Goal: Browse casually: Explore the website without a specific task or goal

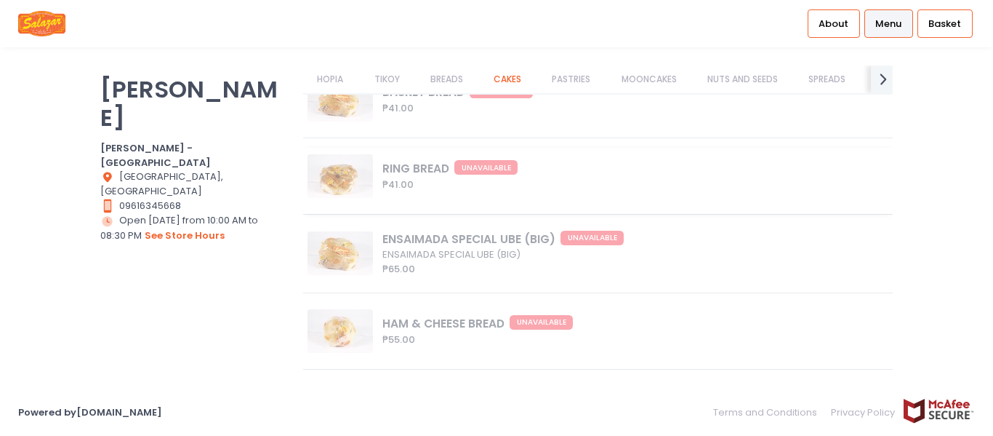
scroll to position [3512, 0]
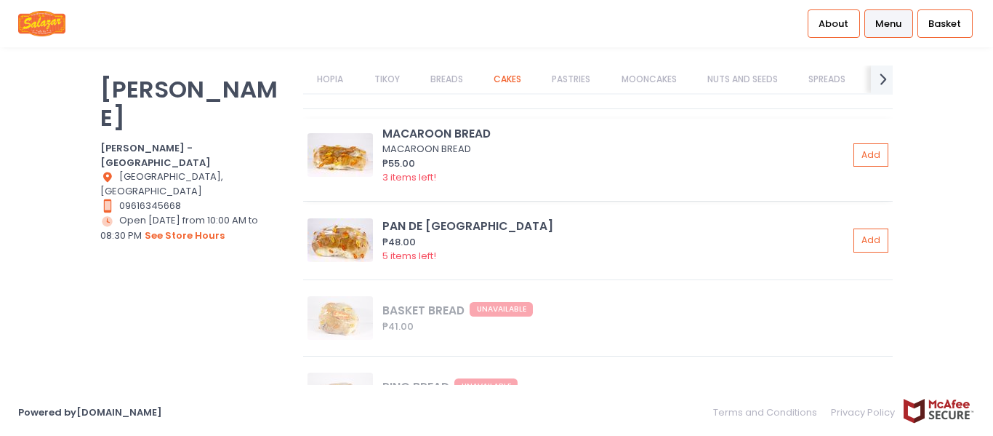
click at [334, 151] on img at bounding box center [340, 155] width 65 height 44
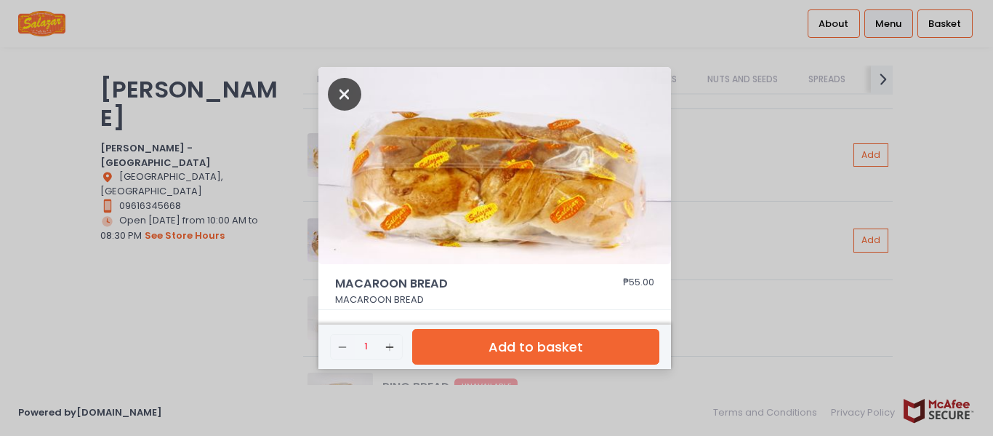
click at [342, 89] on icon "Close" at bounding box center [344, 94] width 33 height 33
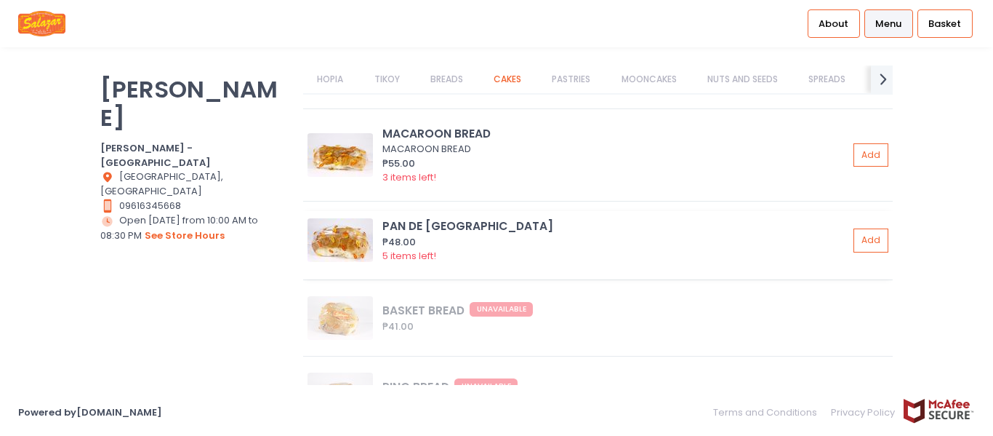
click at [351, 240] on img at bounding box center [340, 240] width 65 height 44
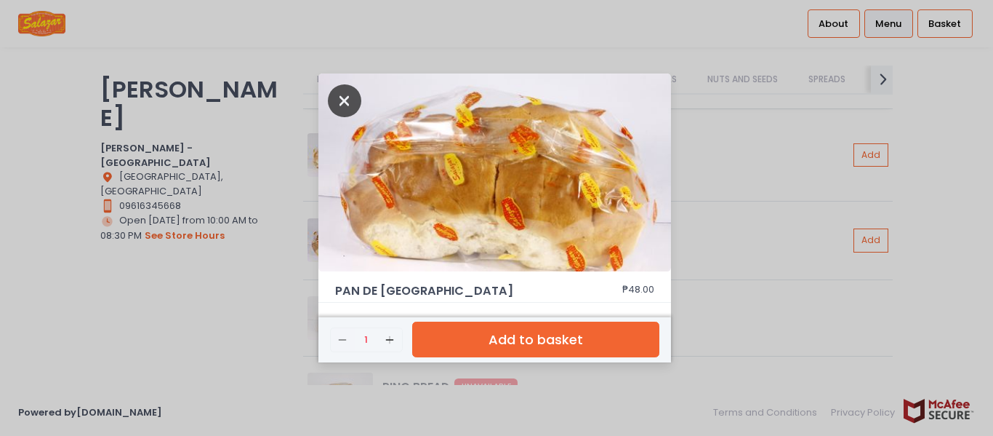
click at [343, 97] on icon "Close" at bounding box center [344, 100] width 33 height 33
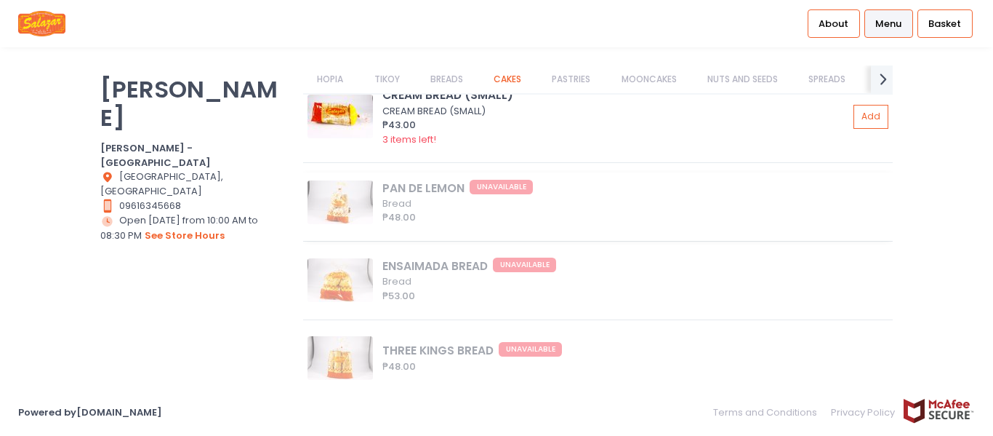
scroll to position [3075, 0]
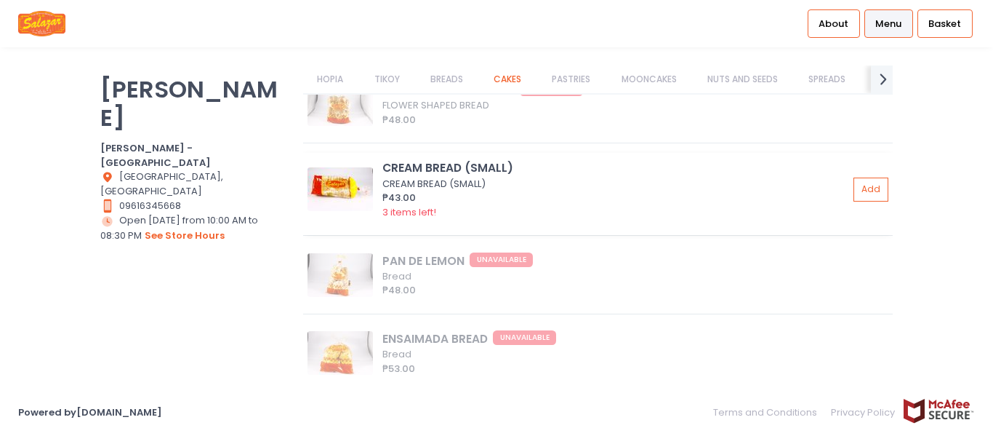
click at [357, 180] on img at bounding box center [340, 189] width 65 height 44
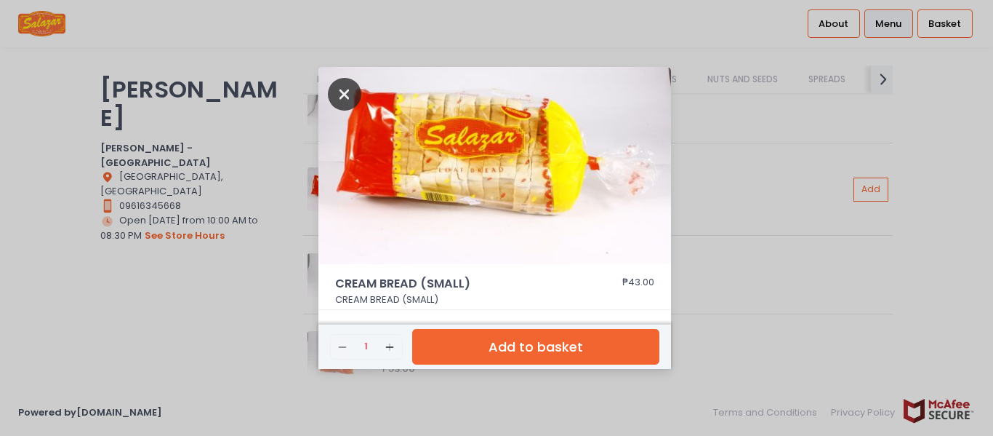
click at [347, 92] on icon "Close" at bounding box center [344, 94] width 33 height 33
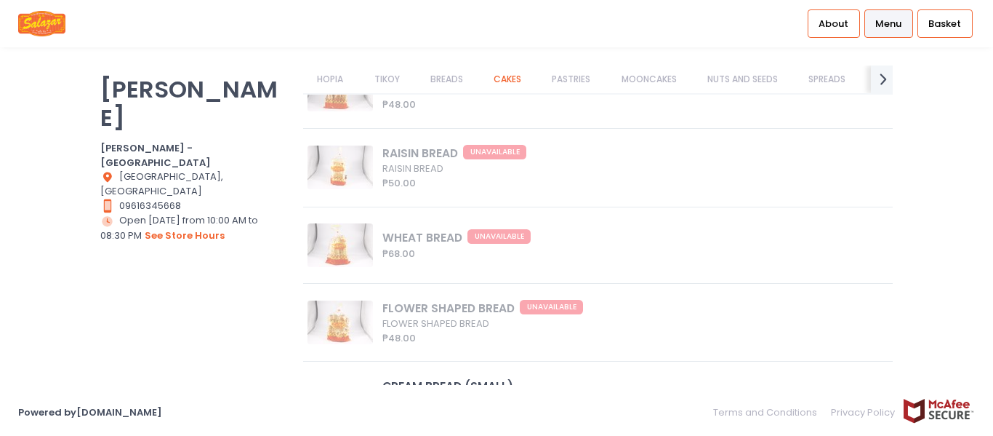
scroll to position [2566, 0]
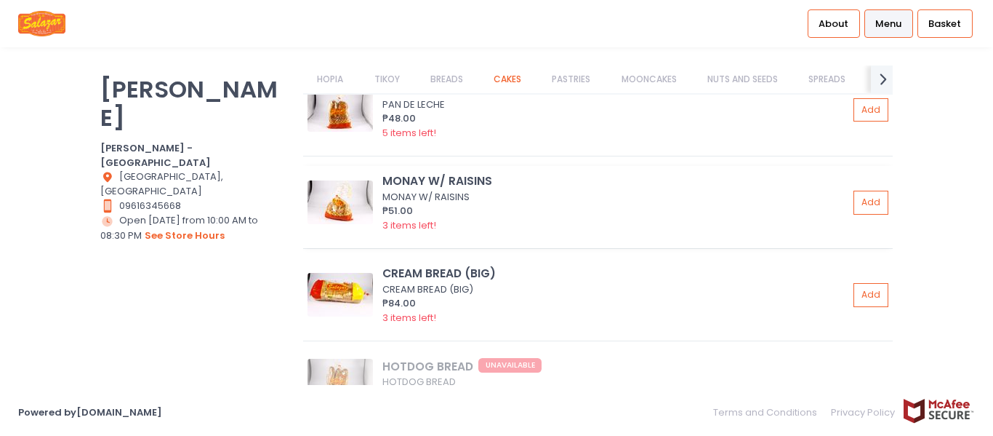
click at [353, 206] on img at bounding box center [340, 202] width 65 height 44
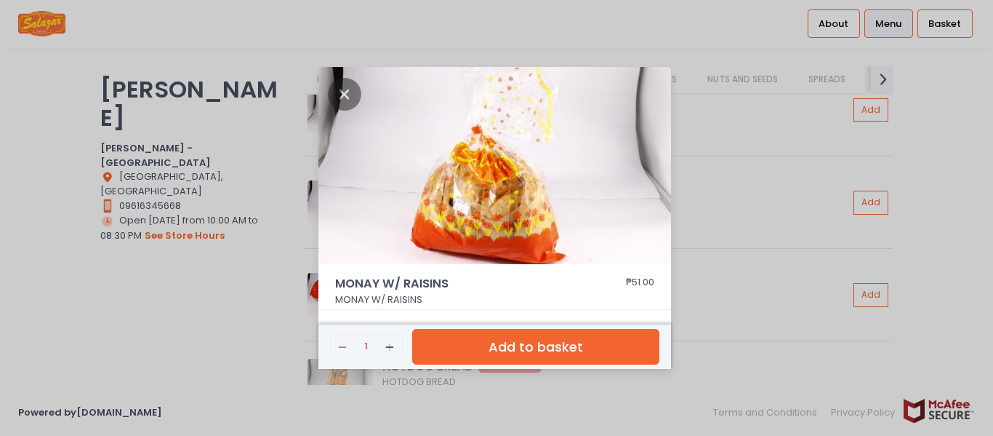
click at [513, 204] on img at bounding box center [495, 166] width 353 height 198
click at [337, 92] on icon "Close" at bounding box center [344, 94] width 33 height 33
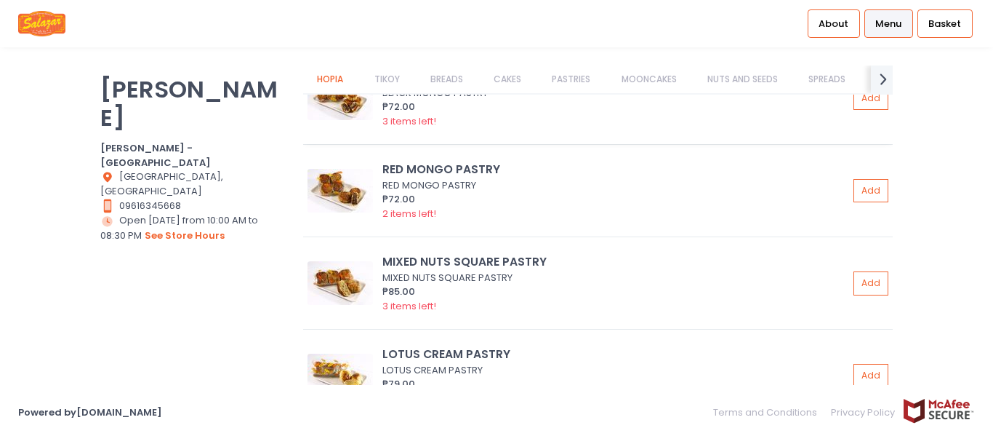
scroll to position [784, 0]
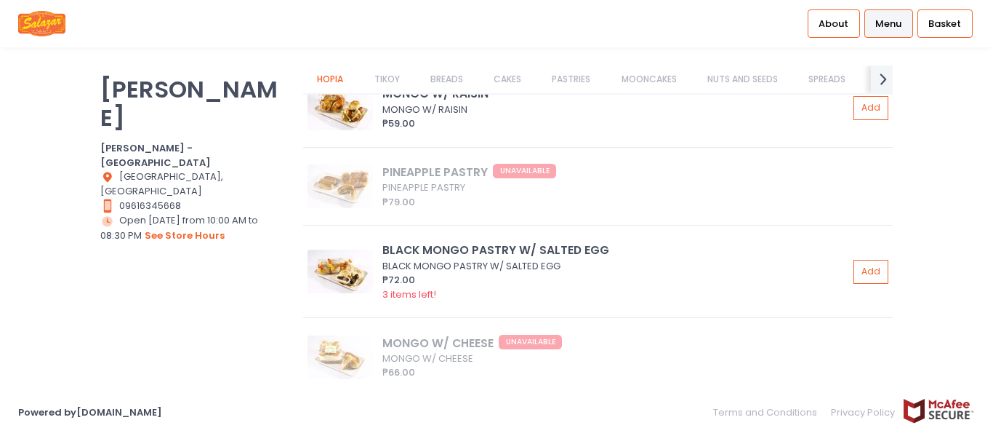
click at [391, 79] on link "TIKOY" at bounding box center [387, 79] width 54 height 28
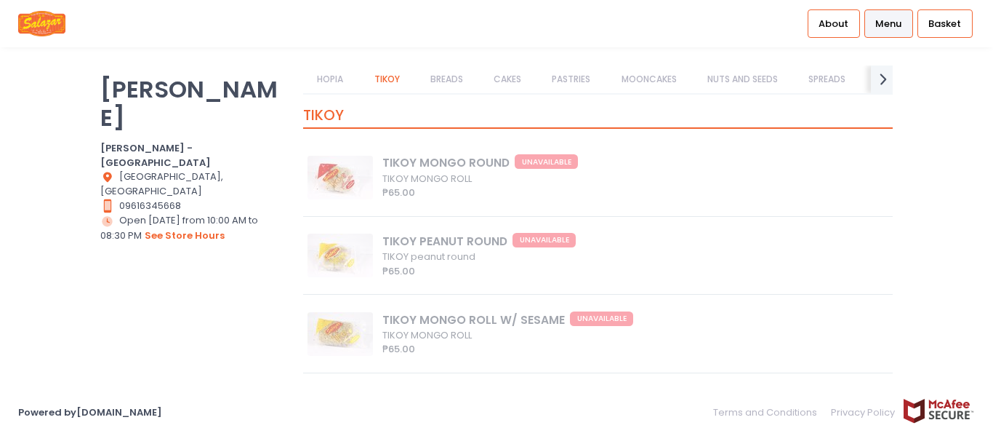
click at [449, 81] on link "BREADS" at bounding box center [446, 79] width 61 height 28
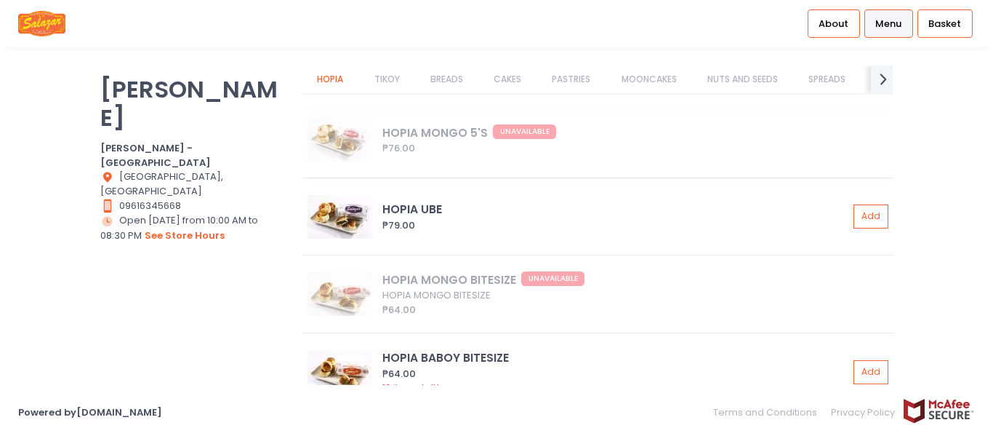
scroll to position [0, 0]
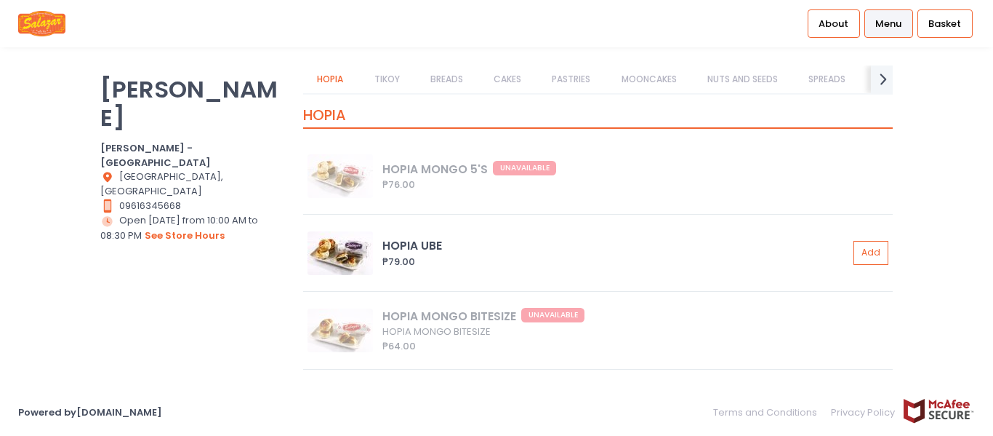
click at [680, 16] on div "About Menu Basket" at bounding box center [496, 23] width 993 height 47
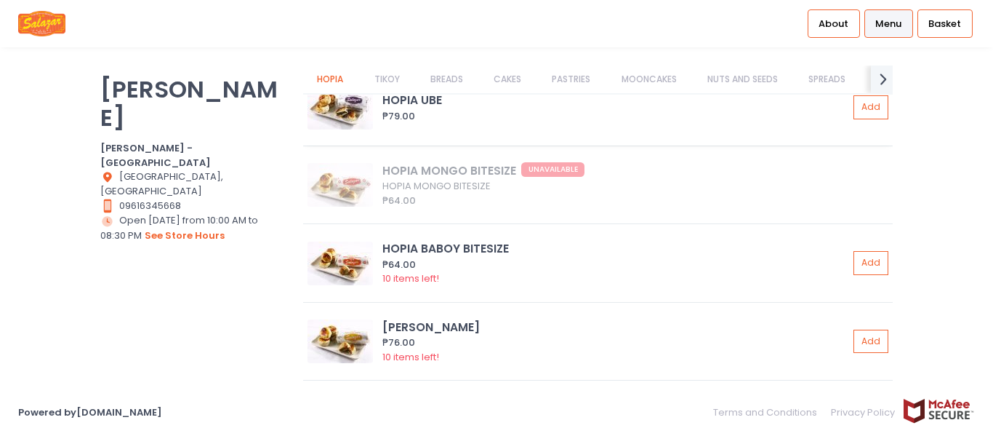
scroll to position [73, 0]
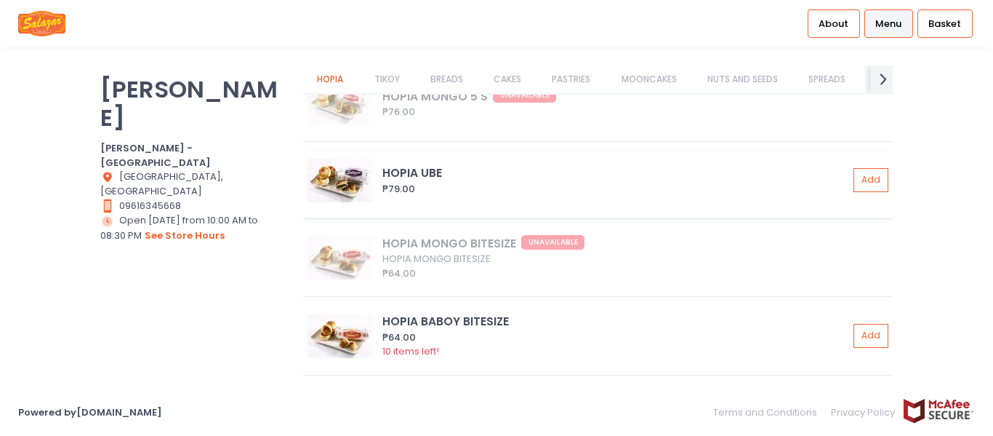
click at [345, 182] on img at bounding box center [340, 181] width 65 height 44
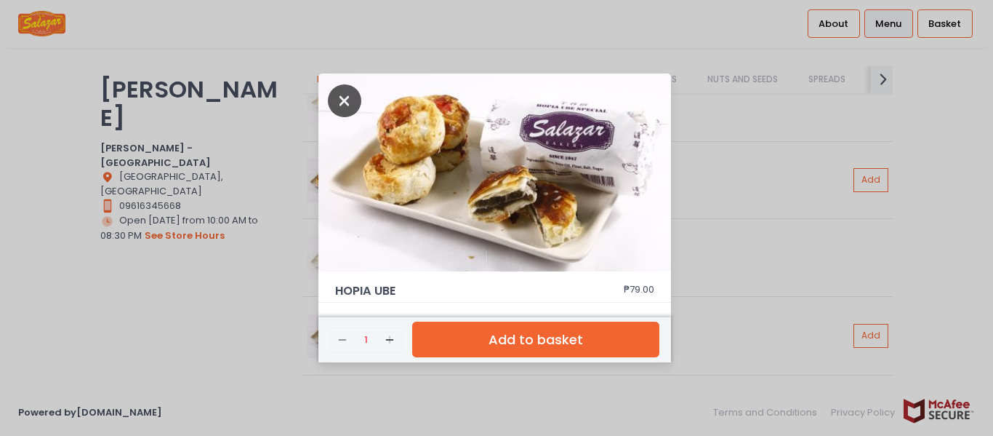
click at [358, 105] on icon "Close" at bounding box center [344, 100] width 33 height 33
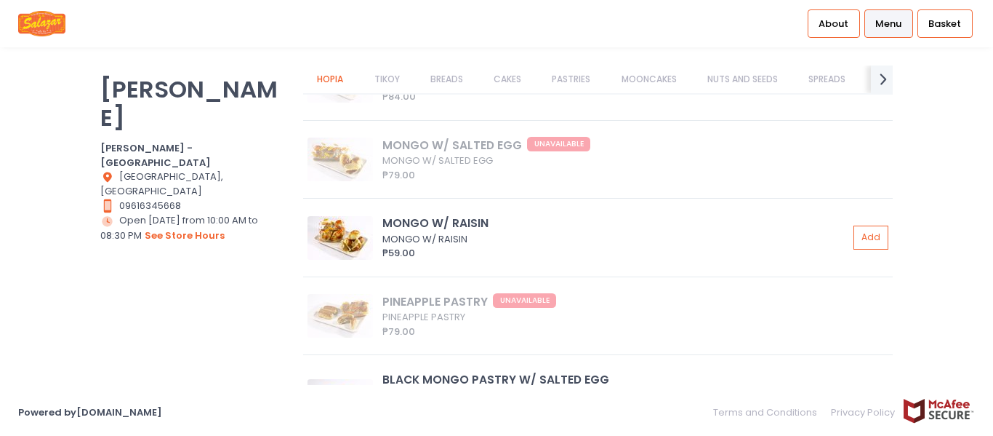
scroll to position [727, 0]
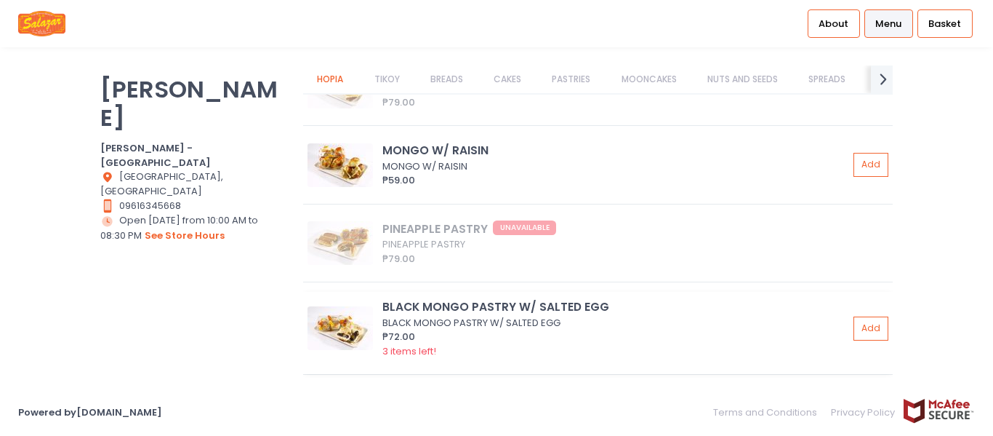
click at [361, 323] on img at bounding box center [340, 328] width 65 height 44
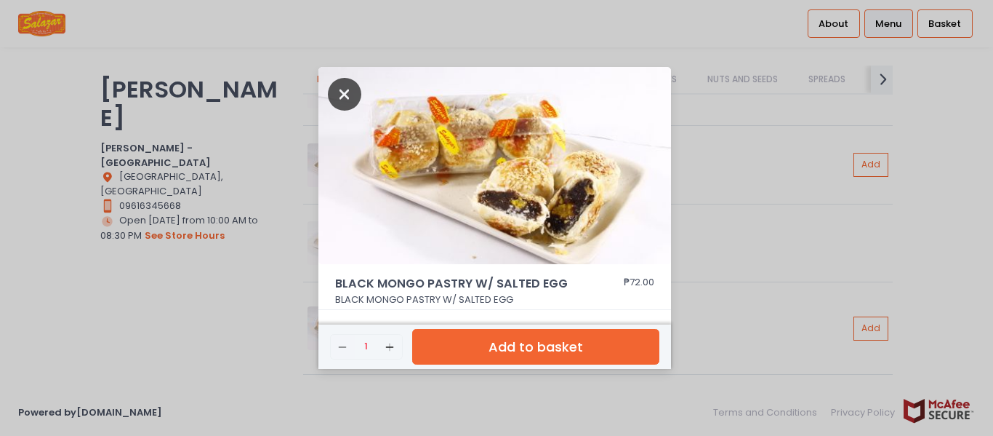
click at [343, 92] on icon "Close" at bounding box center [344, 94] width 33 height 33
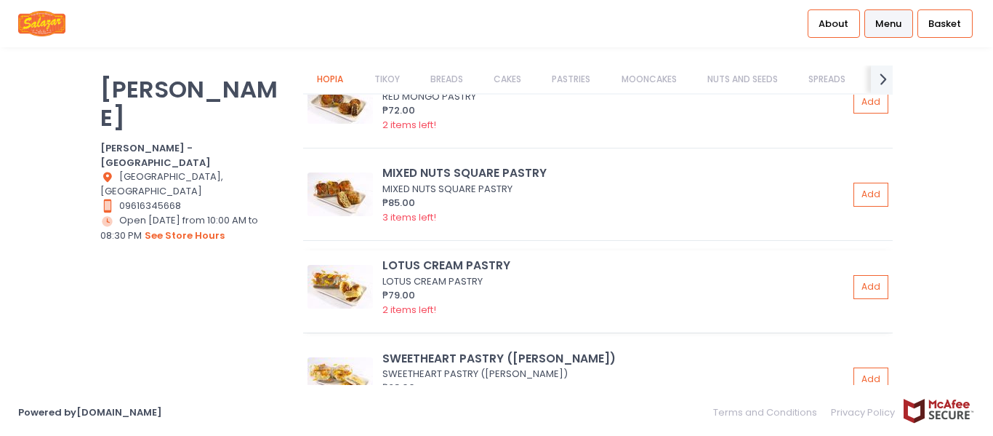
scroll to position [1236, 0]
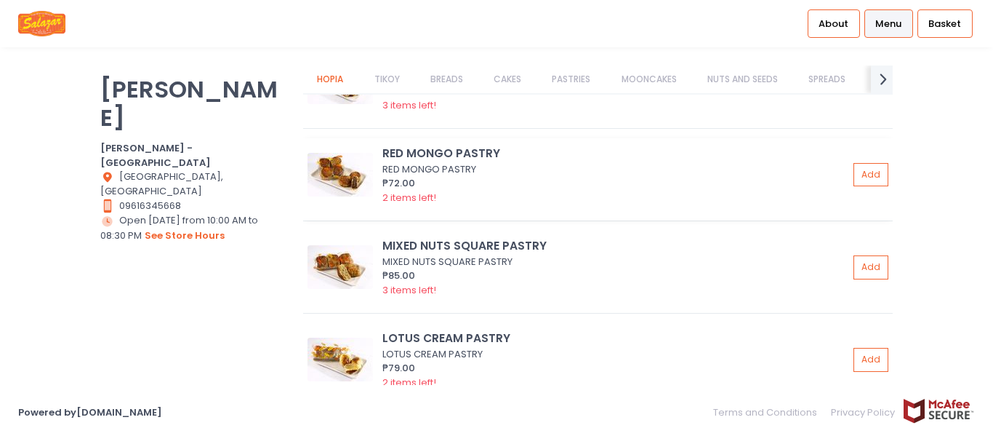
click at [353, 172] on img at bounding box center [340, 175] width 65 height 44
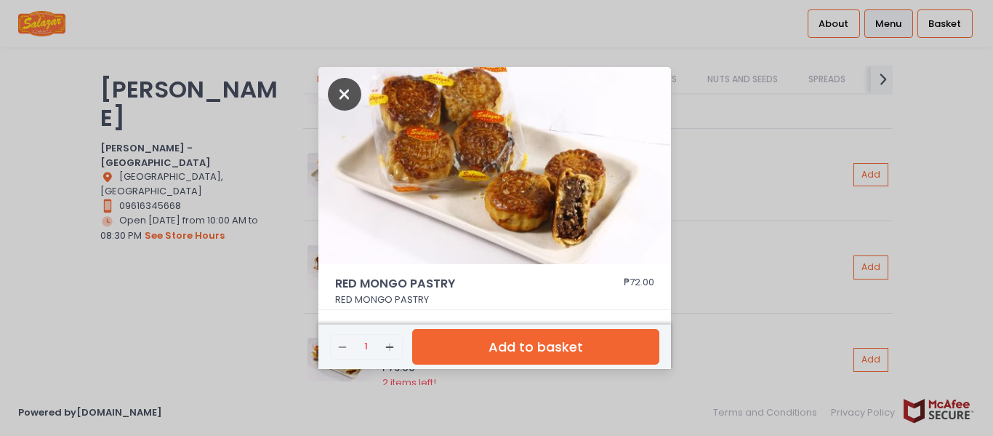
click at [342, 96] on icon "Close" at bounding box center [344, 94] width 33 height 33
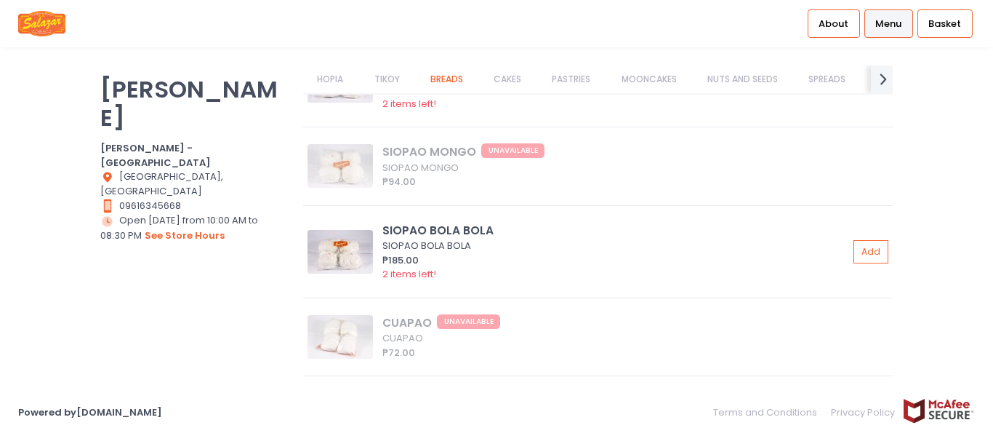
scroll to position [2472, 0]
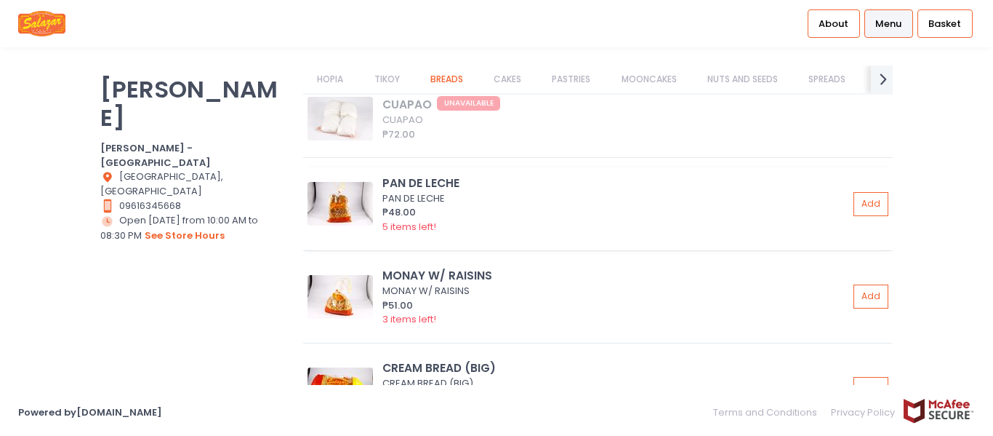
click at [347, 201] on img at bounding box center [340, 204] width 65 height 44
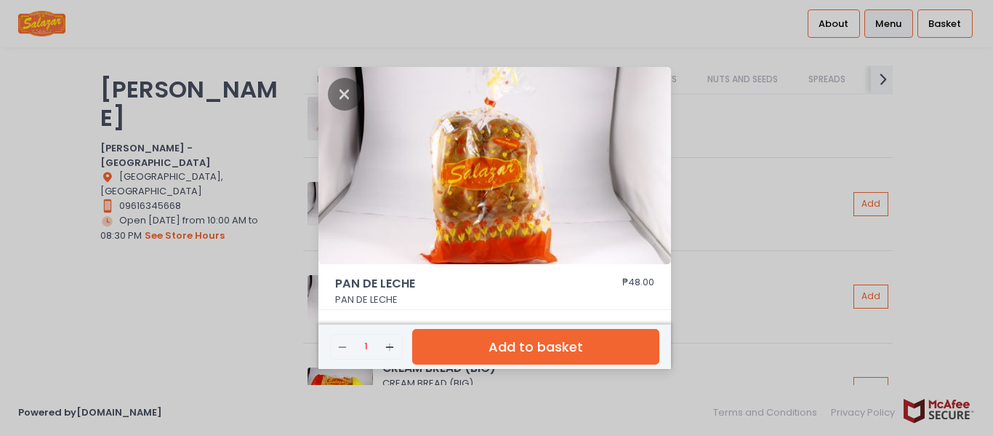
click at [516, 198] on img at bounding box center [495, 166] width 353 height 198
click at [486, 187] on img at bounding box center [495, 166] width 353 height 198
click at [337, 103] on icon "Close" at bounding box center [344, 94] width 33 height 33
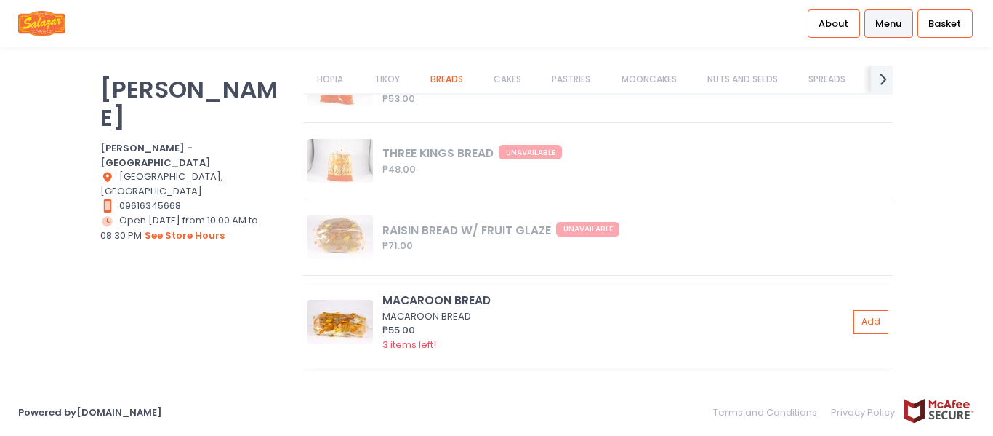
scroll to position [3490, 0]
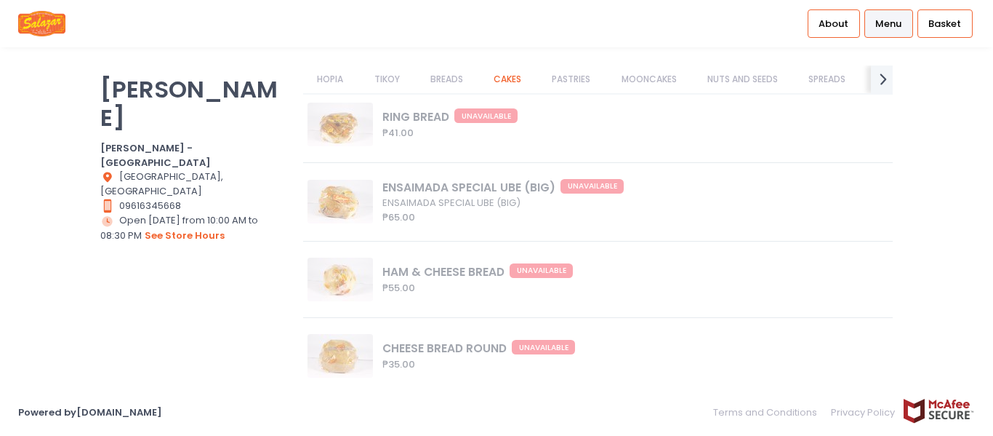
click at [450, 79] on link "BREADS" at bounding box center [446, 79] width 61 height 28
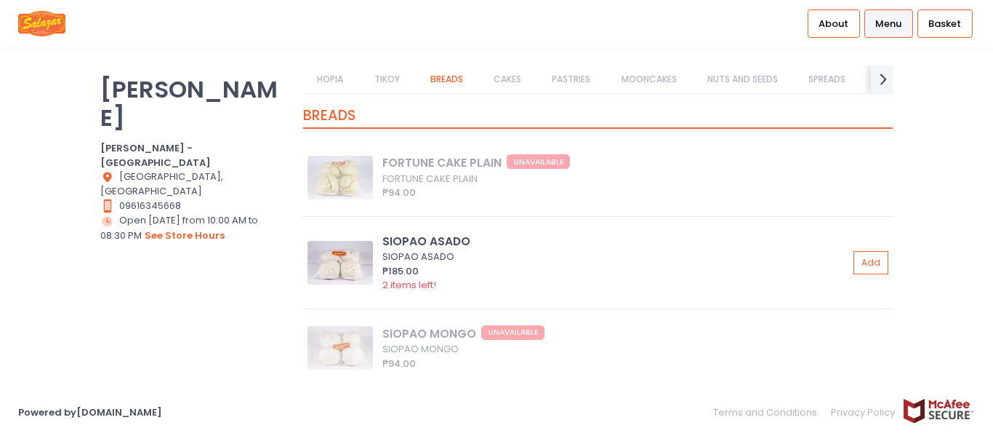
click at [588, 76] on link "PASTRIES" at bounding box center [571, 79] width 67 height 28
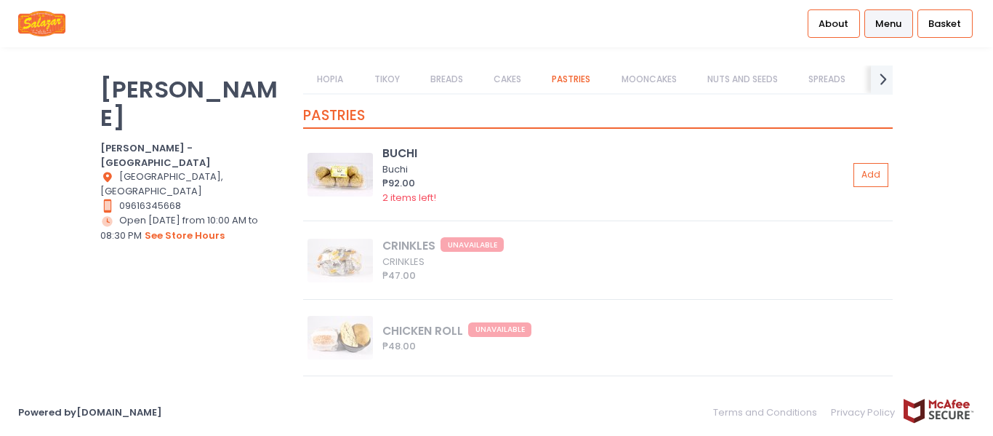
click at [660, 79] on link "MOONCAKES" at bounding box center [649, 79] width 84 height 28
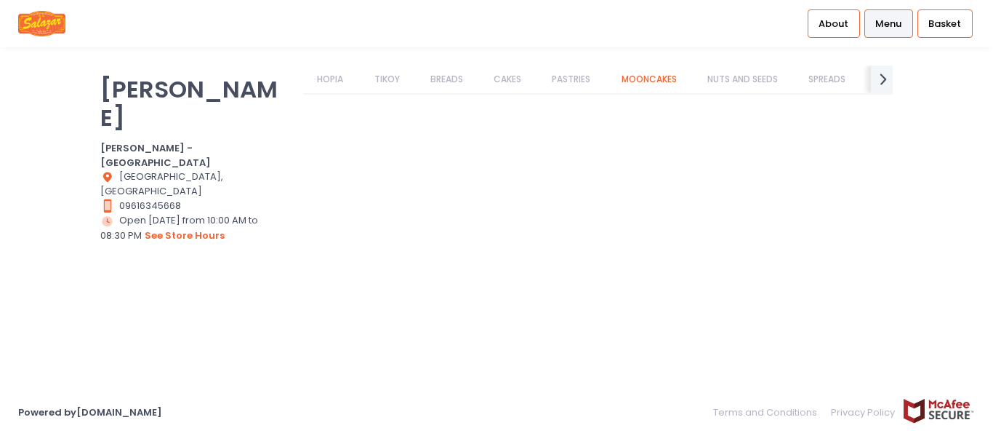
scroll to position [6704, 0]
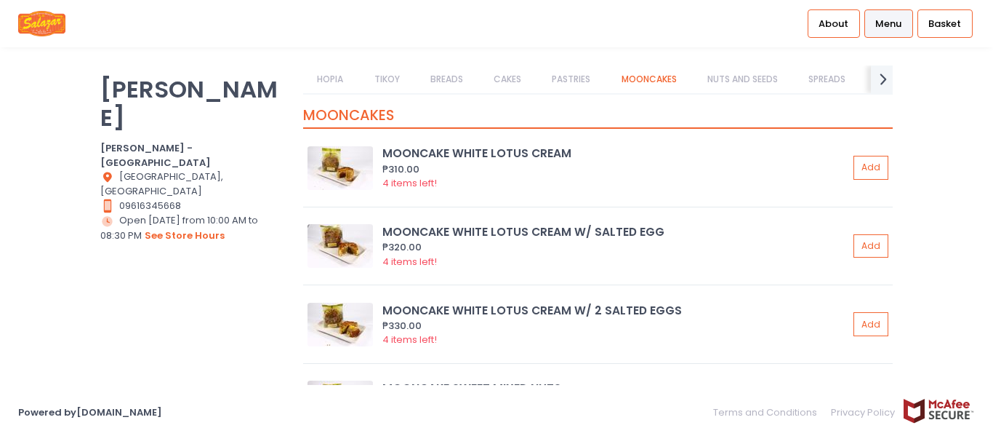
click at [742, 80] on link "NUTS AND SEEDS" at bounding box center [742, 79] width 99 height 28
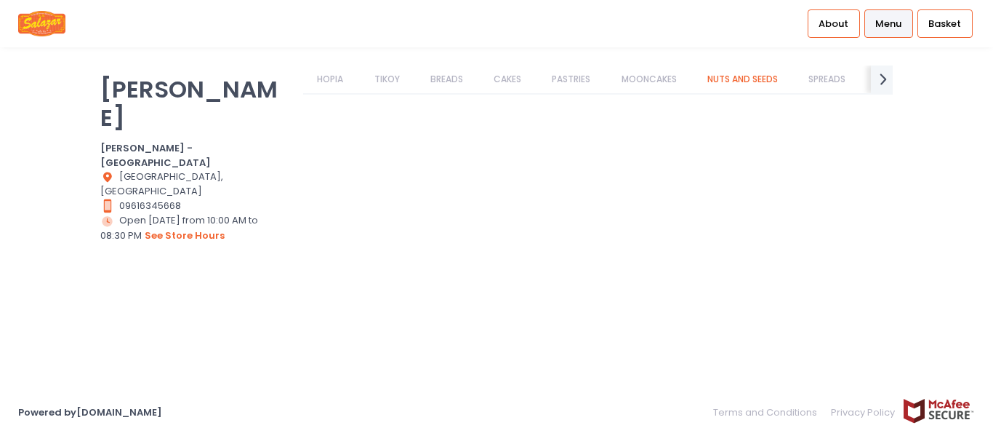
scroll to position [7831, 0]
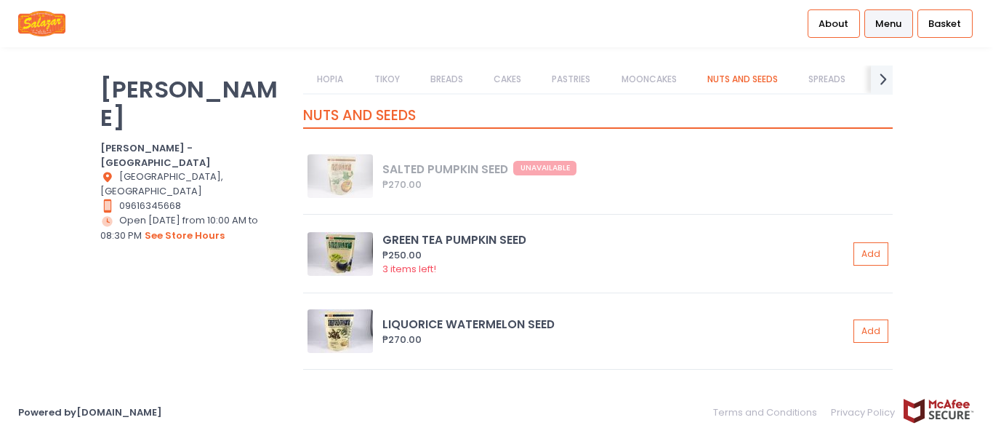
click at [832, 84] on link "SPREADS" at bounding box center [827, 79] width 65 height 28
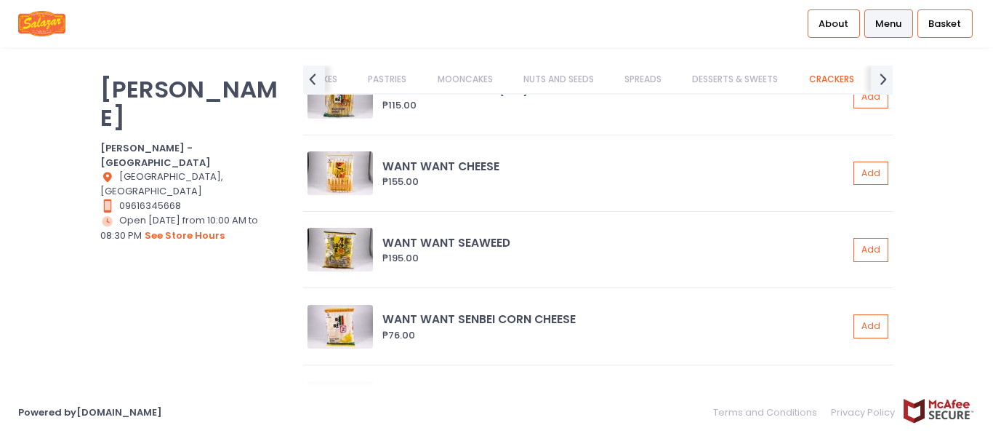
scroll to position [0, 329]
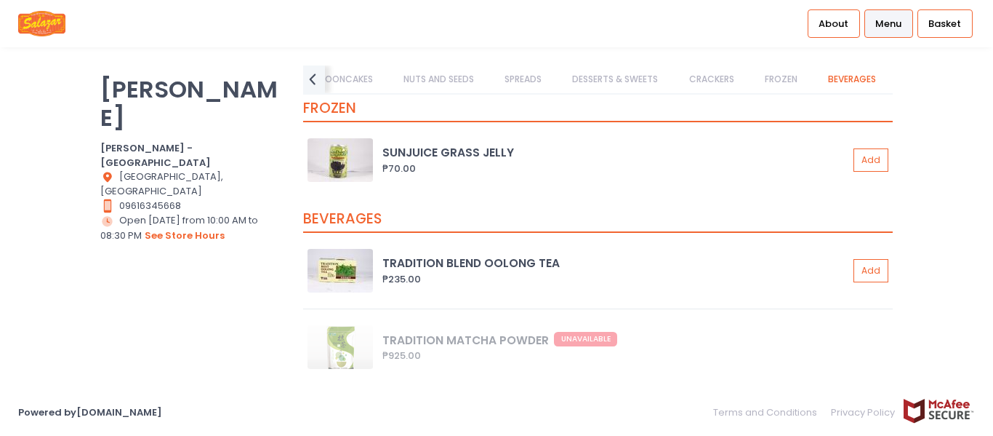
click at [781, 81] on link "FROZEN" at bounding box center [780, 79] width 61 height 28
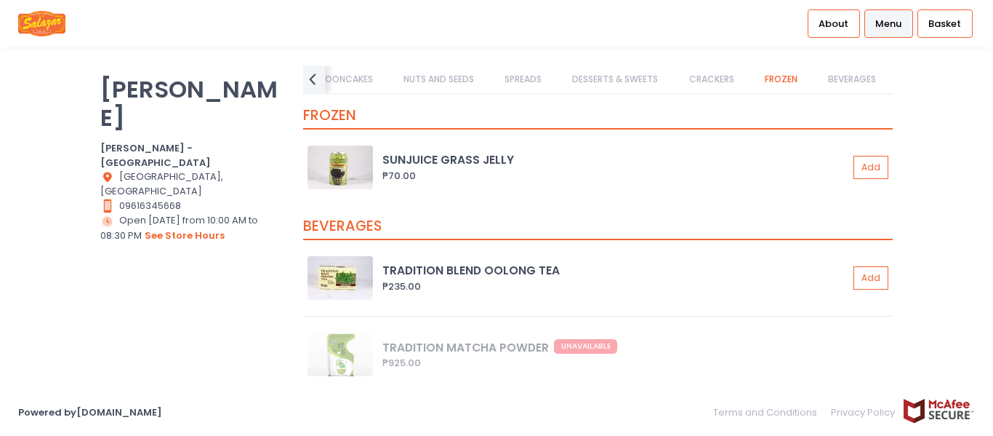
click at [704, 79] on link "CRACKERS" at bounding box center [711, 79] width 73 height 28
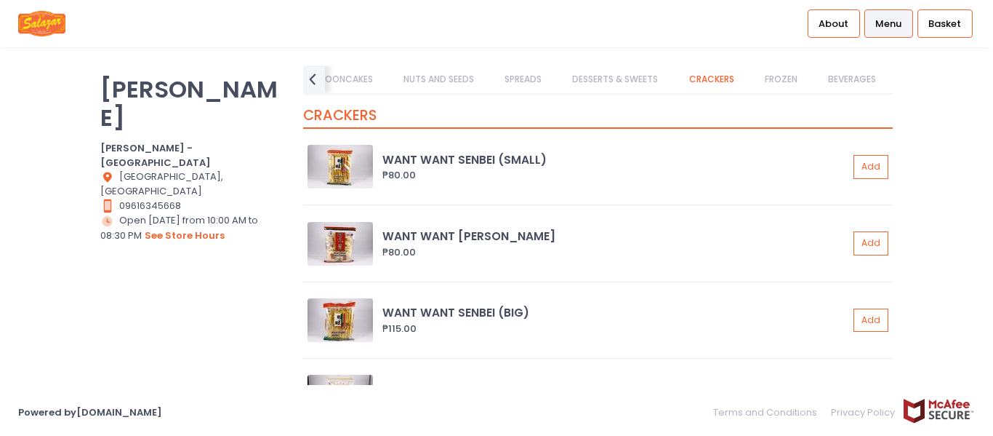
click at [625, 76] on link "DESSERTS & SWEETS" at bounding box center [615, 79] width 114 height 28
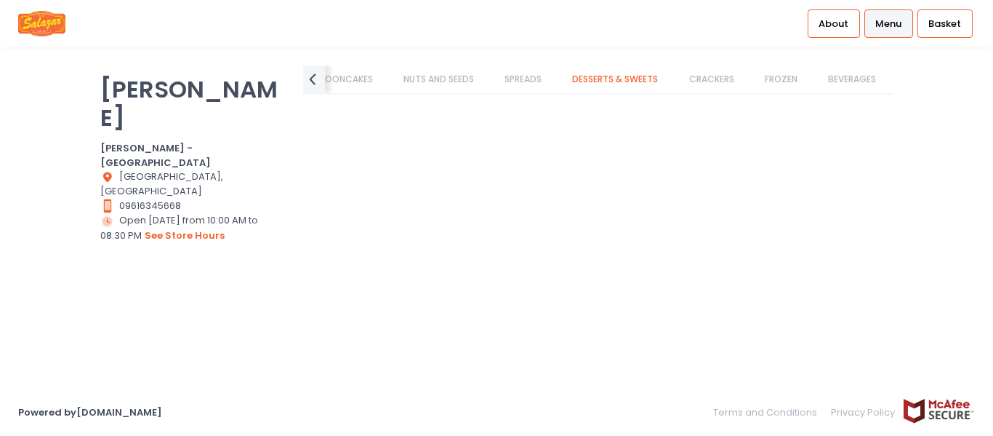
scroll to position [9394, 0]
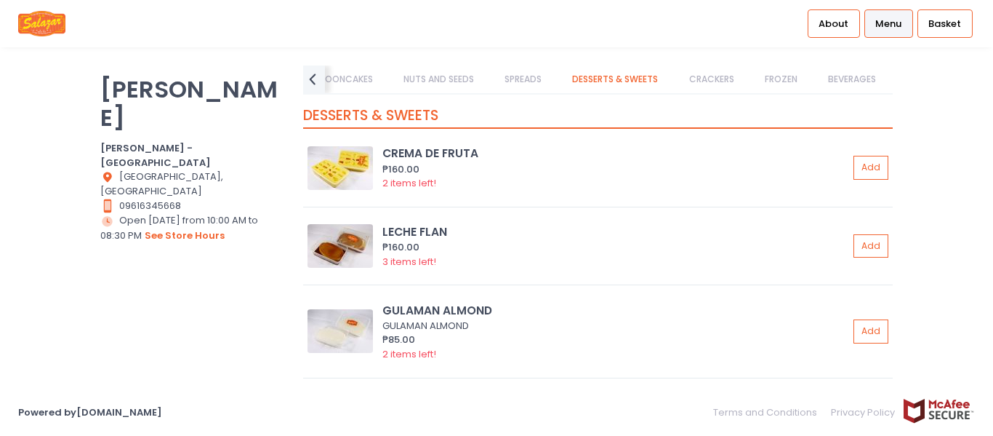
click at [718, 73] on link "CRACKERS" at bounding box center [711, 79] width 73 height 28
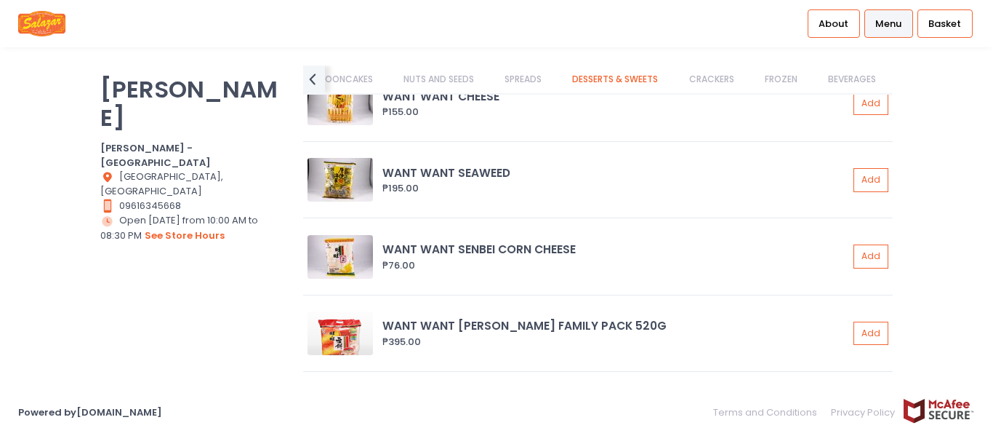
scroll to position [10856, 0]
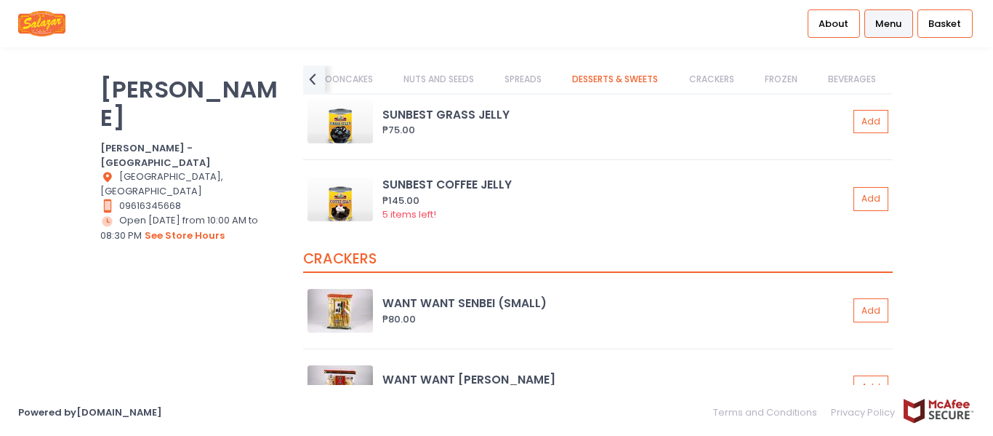
click at [350, 79] on link "MOONCAKES" at bounding box center [345, 79] width 84 height 28
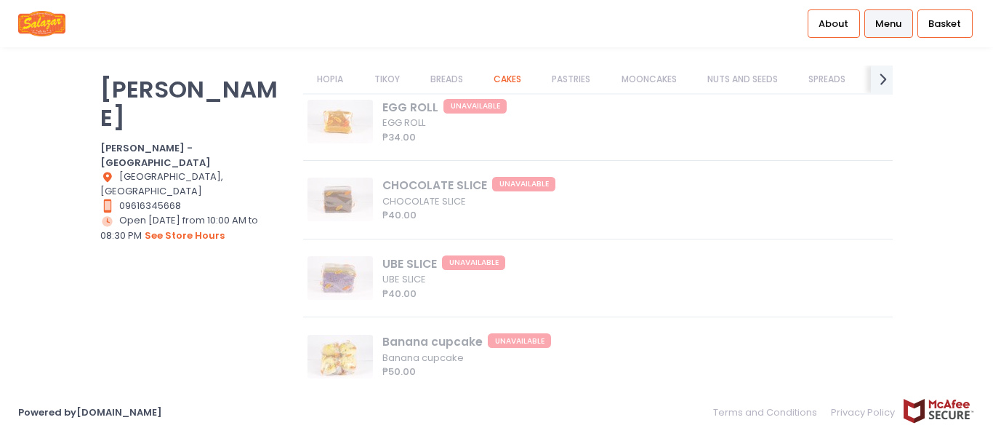
scroll to position [5548, 0]
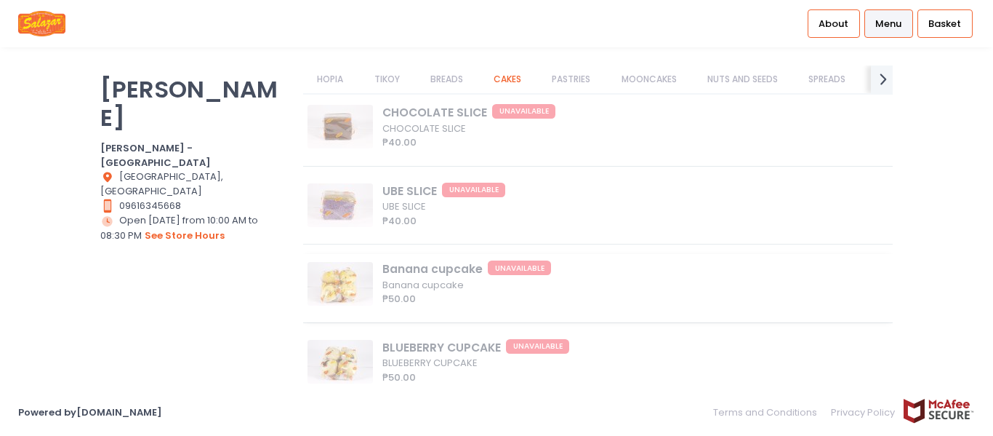
click at [349, 311] on div "Banana cupcake UNAVAILABLE Banana cupcake ₱50.00" at bounding box center [598, 288] width 590 height 68
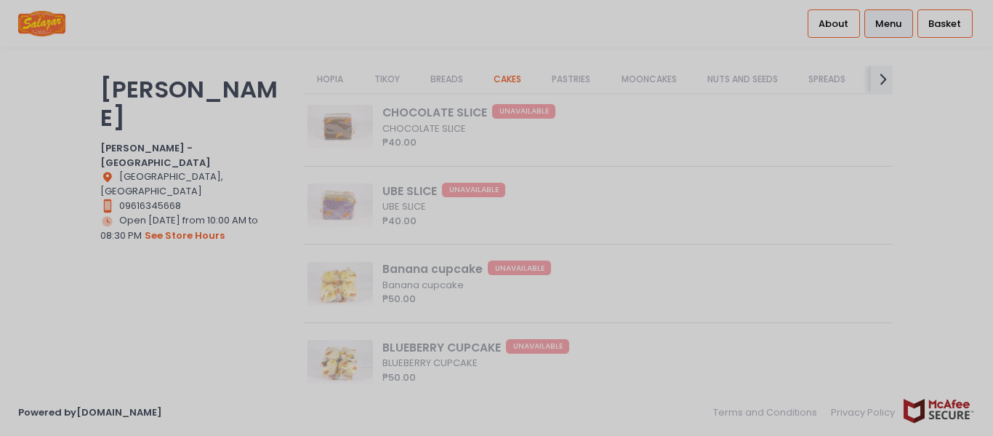
click at [349, 290] on div at bounding box center [496, 218] width 993 height 436
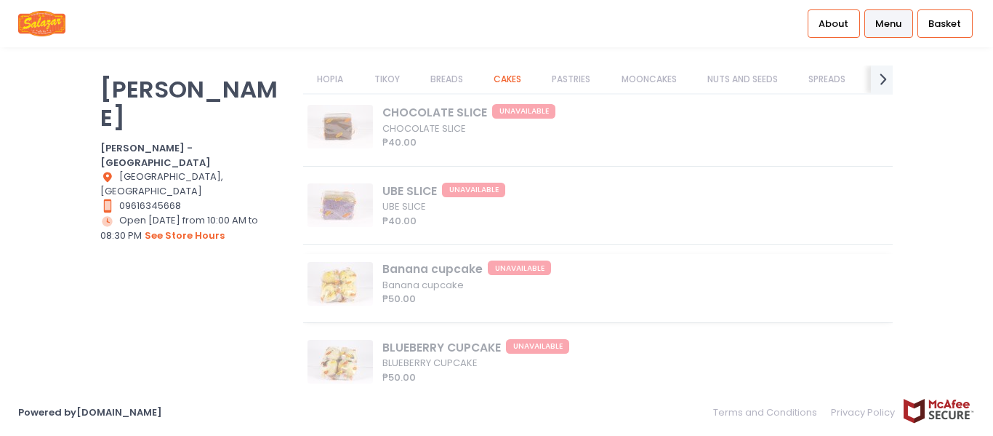
click at [357, 271] on div "Banana cupcake UNAVAILABLE Banana cupcake ₱50.00" at bounding box center [598, 288] width 590 height 68
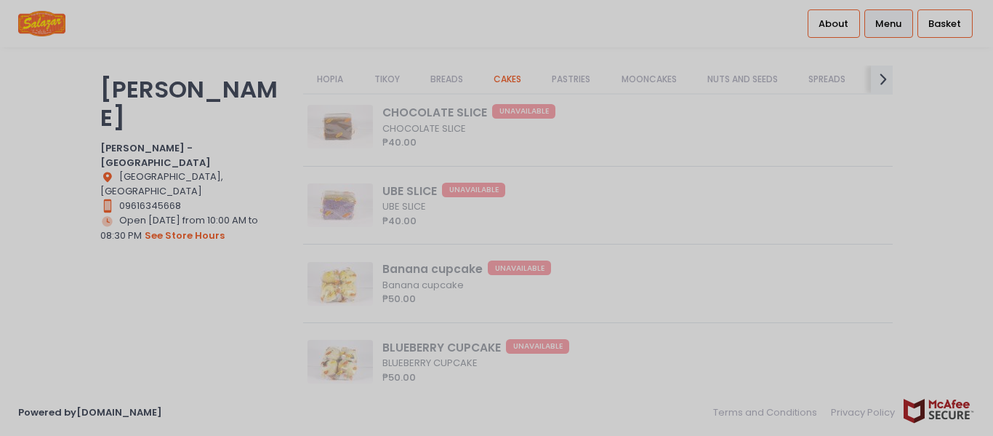
click at [432, 220] on div at bounding box center [496, 218] width 993 height 436
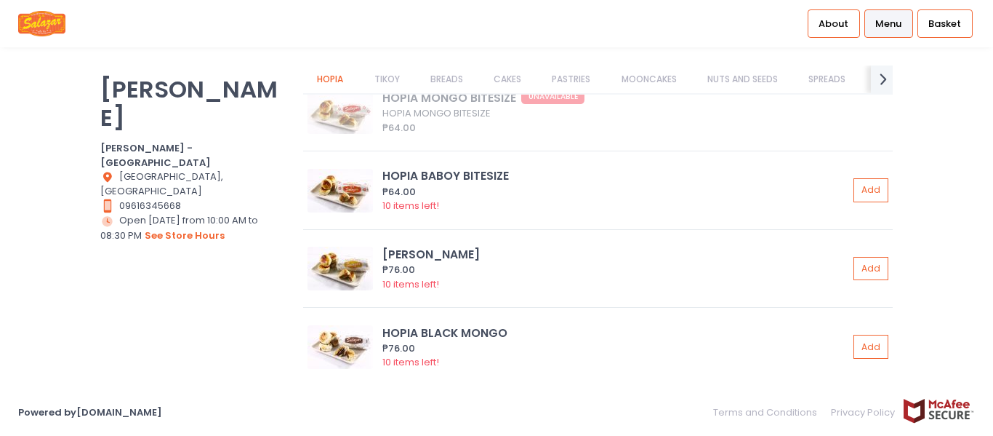
scroll to position [145, 0]
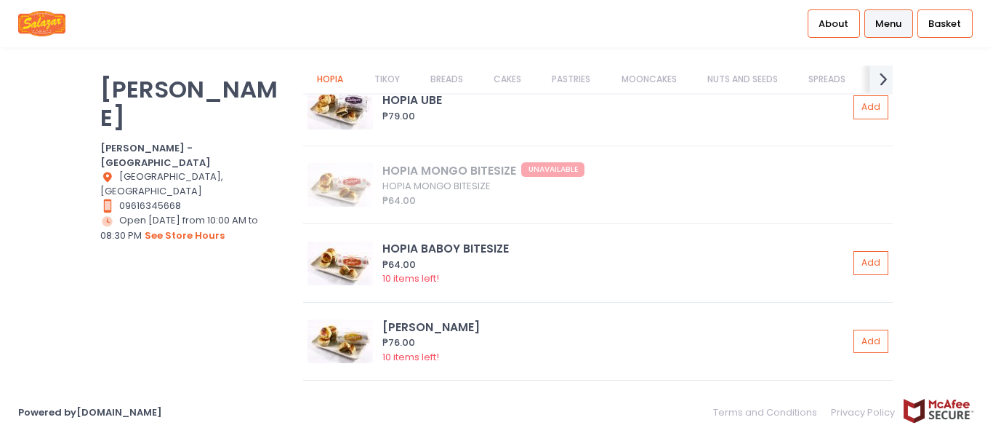
click at [884, 75] on icon "next Created with Sketch." at bounding box center [883, 78] width 21 height 21
click at [884, 75] on link "BEVERAGES" at bounding box center [852, 79] width 76 height 28
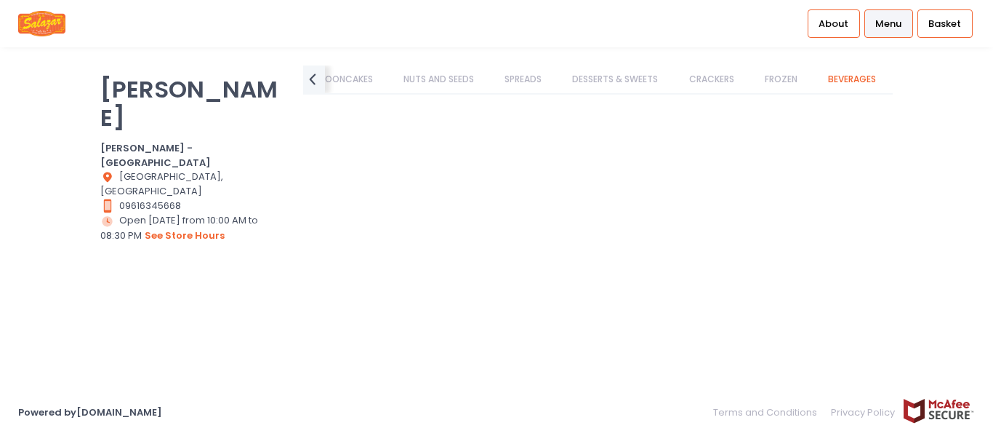
scroll to position [11729, 0]
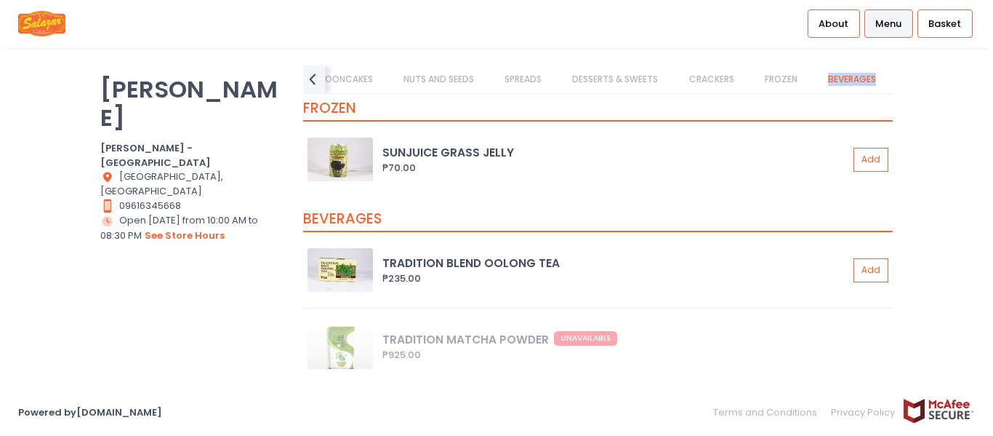
click at [884, 75] on link "BEVERAGES" at bounding box center [852, 79] width 76 height 28
click at [318, 84] on icon "prev Created with Sketch." at bounding box center [312, 78] width 21 height 21
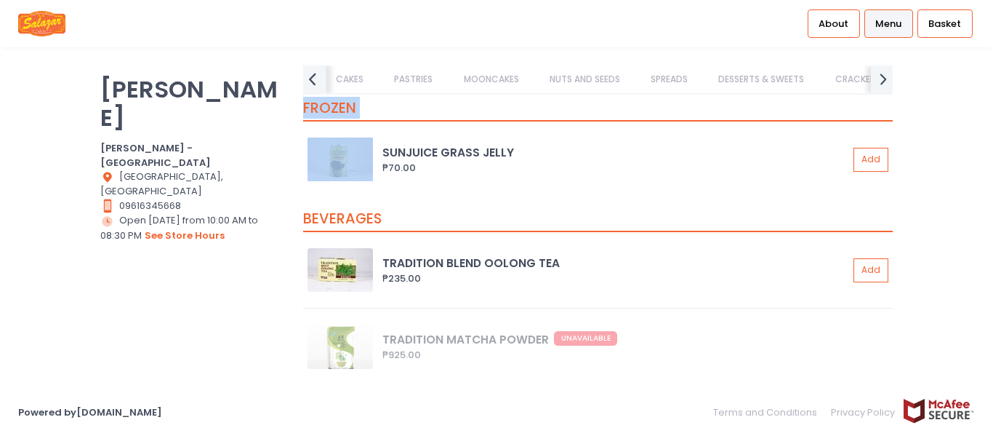
click at [318, 84] on icon "prev Created with Sketch." at bounding box center [312, 78] width 21 height 21
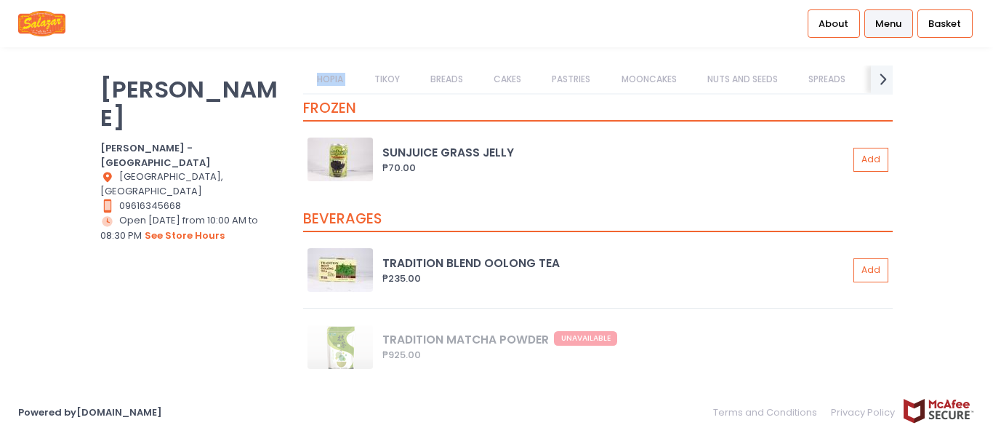
click at [318, 84] on link "HOPIA" at bounding box center [330, 79] width 55 height 28
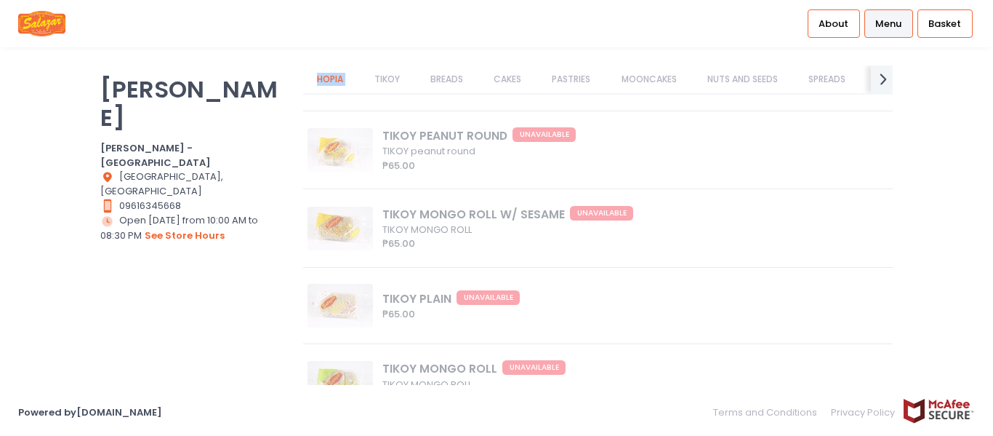
scroll to position [1673, 0]
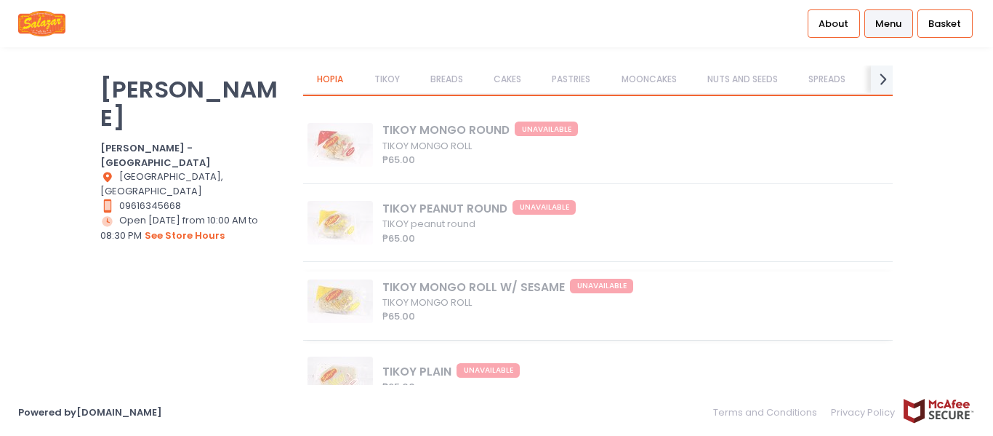
click at [309, 305] on div "TIKOY MONGO ROLL W/ SESAME UNAVAILABLE TIKOY MONGO ROLL ₱65.00" at bounding box center [598, 305] width 590 height 68
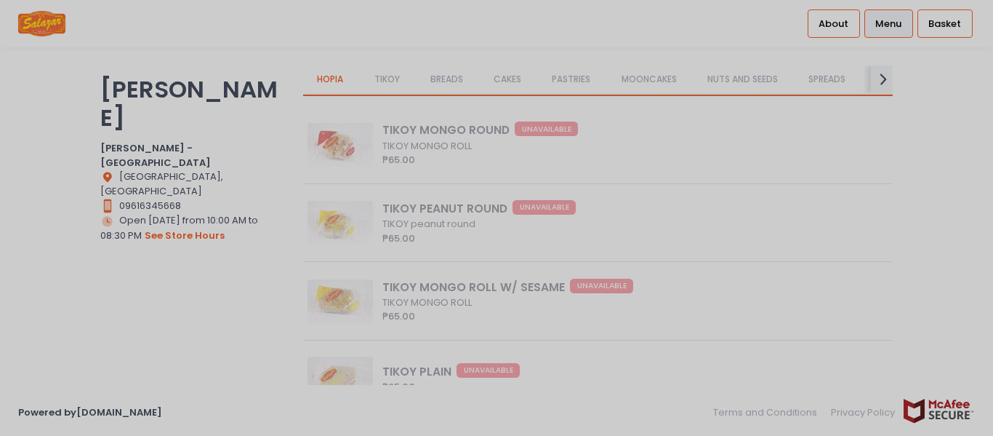
click at [391, 68] on div at bounding box center [496, 218] width 993 height 436
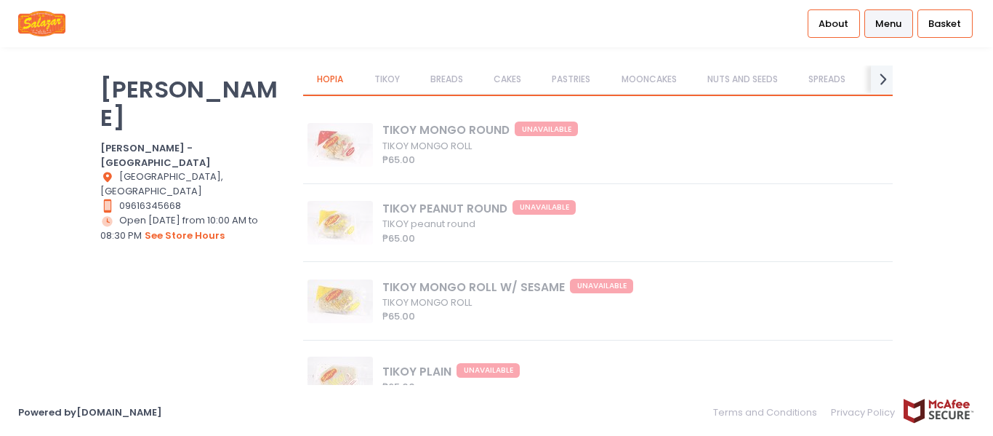
click at [391, 75] on link "TIKOY" at bounding box center [387, 79] width 54 height 28
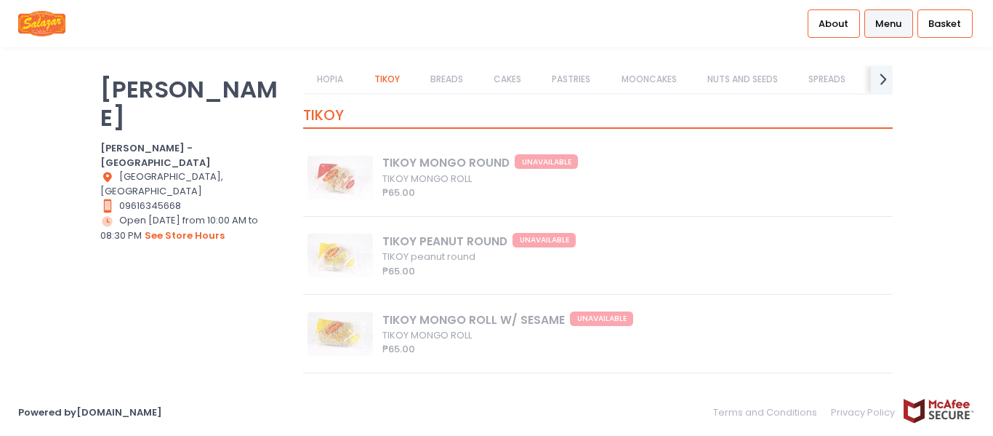
click at [453, 84] on link "BREADS" at bounding box center [446, 79] width 61 height 28
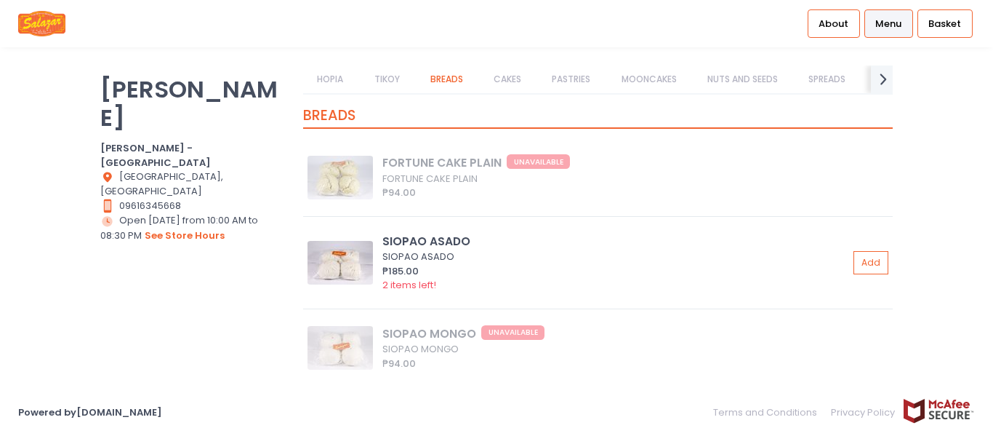
click at [510, 78] on link "CAKES" at bounding box center [508, 79] width 56 height 28
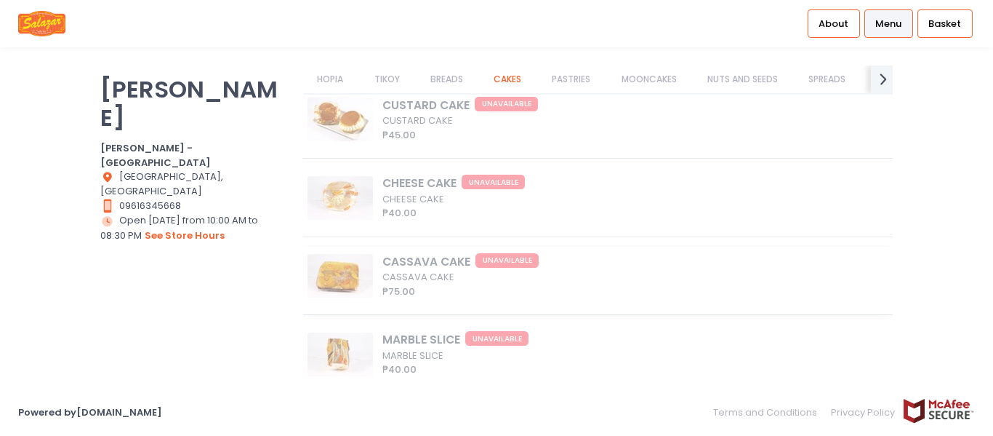
scroll to position [4319, 0]
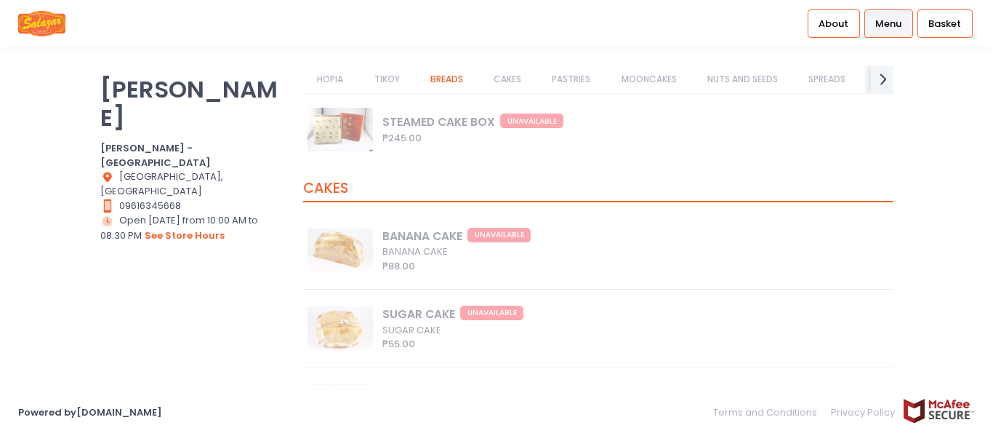
click at [512, 79] on link "CAKES" at bounding box center [508, 79] width 56 height 28
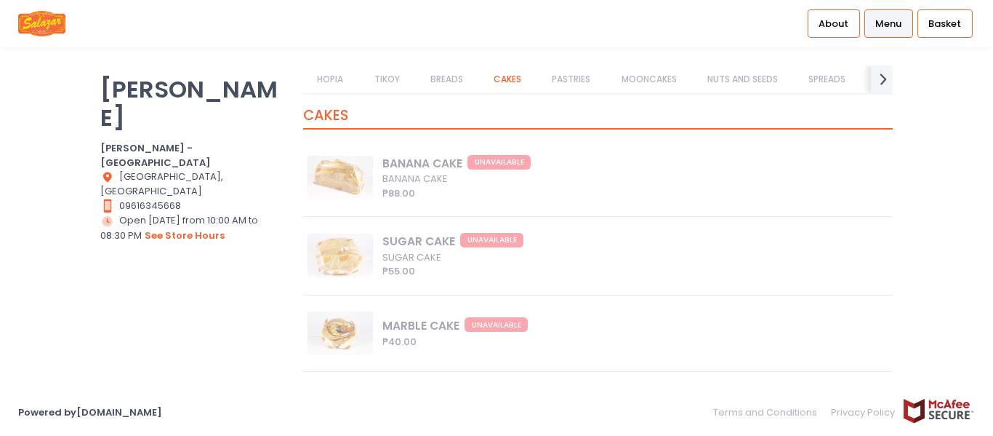
click at [578, 82] on link "PASTRIES" at bounding box center [571, 79] width 67 height 28
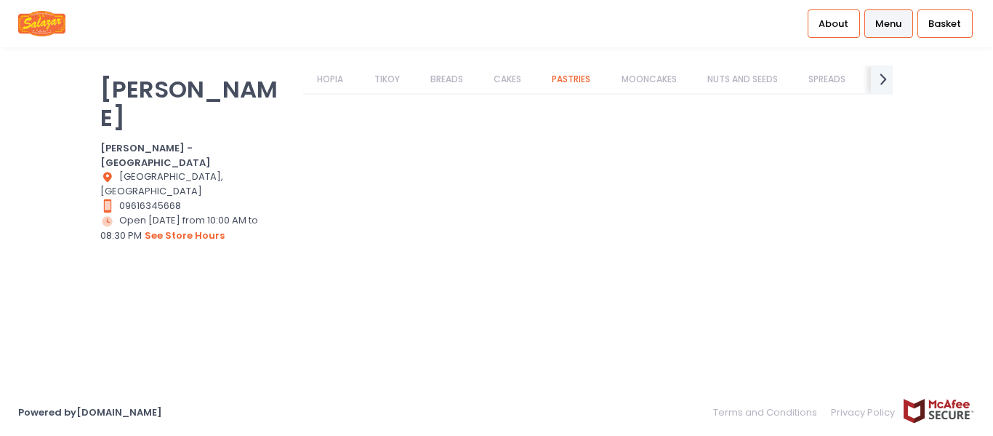
scroll to position [6117, 0]
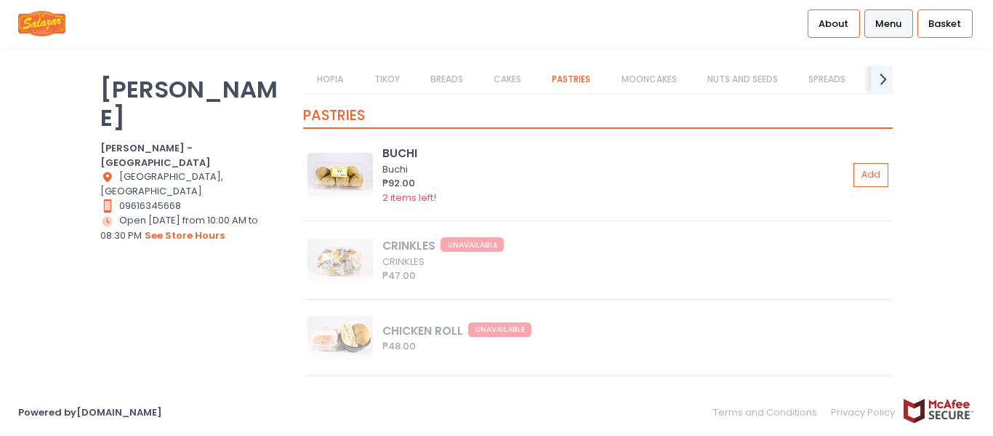
click at [644, 79] on link "MOONCAKES" at bounding box center [649, 79] width 84 height 28
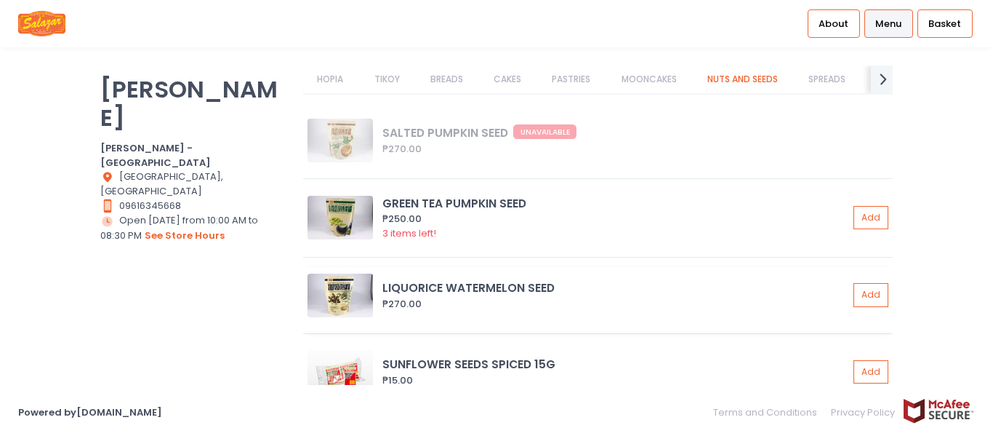
scroll to position [8086, 0]
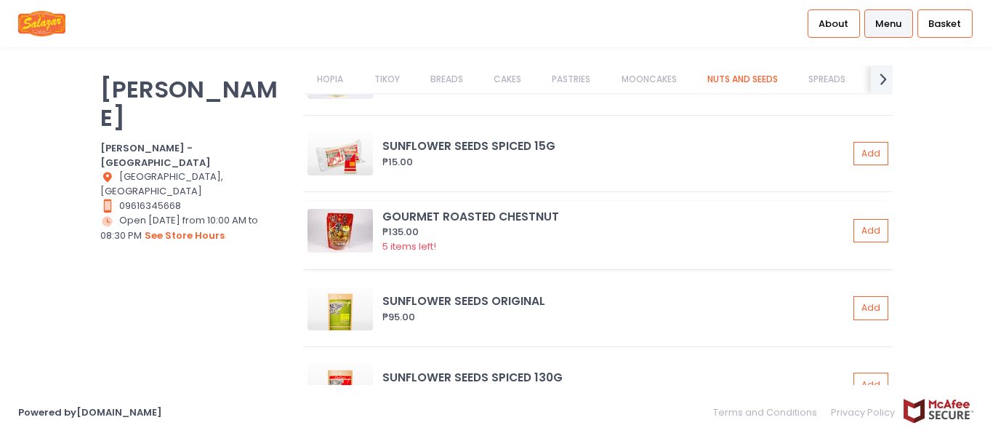
click at [321, 236] on img at bounding box center [340, 231] width 65 height 44
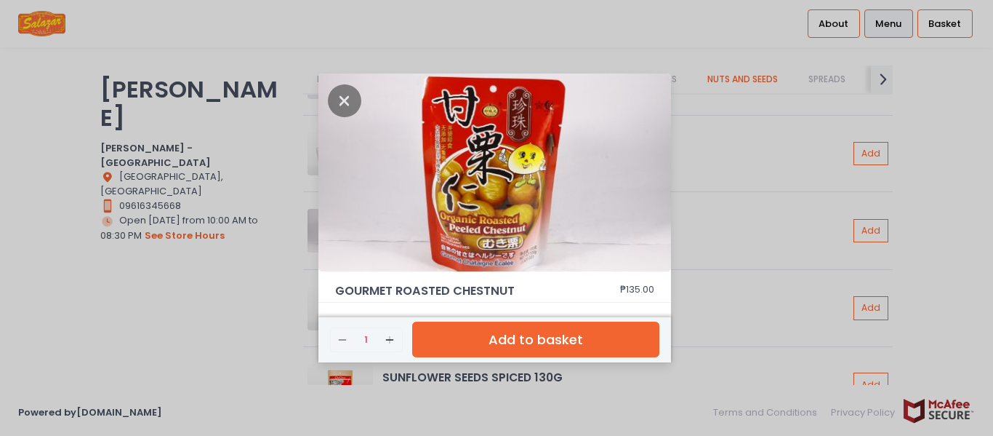
click at [524, 177] on img at bounding box center [495, 172] width 353 height 198
drag, startPoint x: 353, startPoint y: 97, endPoint x: 353, endPoint y: 89, distance: 8.0
click at [353, 95] on icon "Close" at bounding box center [344, 100] width 33 height 33
